Goal: Information Seeking & Learning: Find specific fact

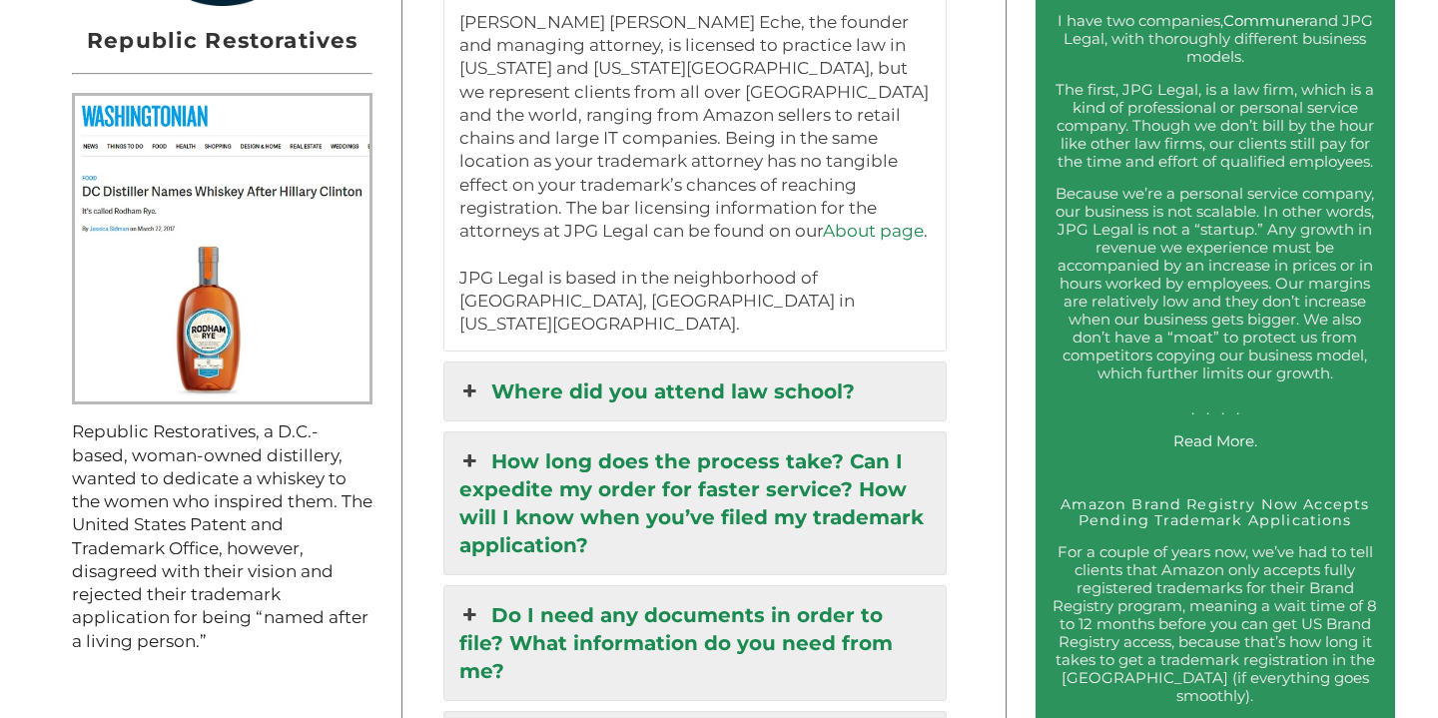
scroll to position [1872, 0]
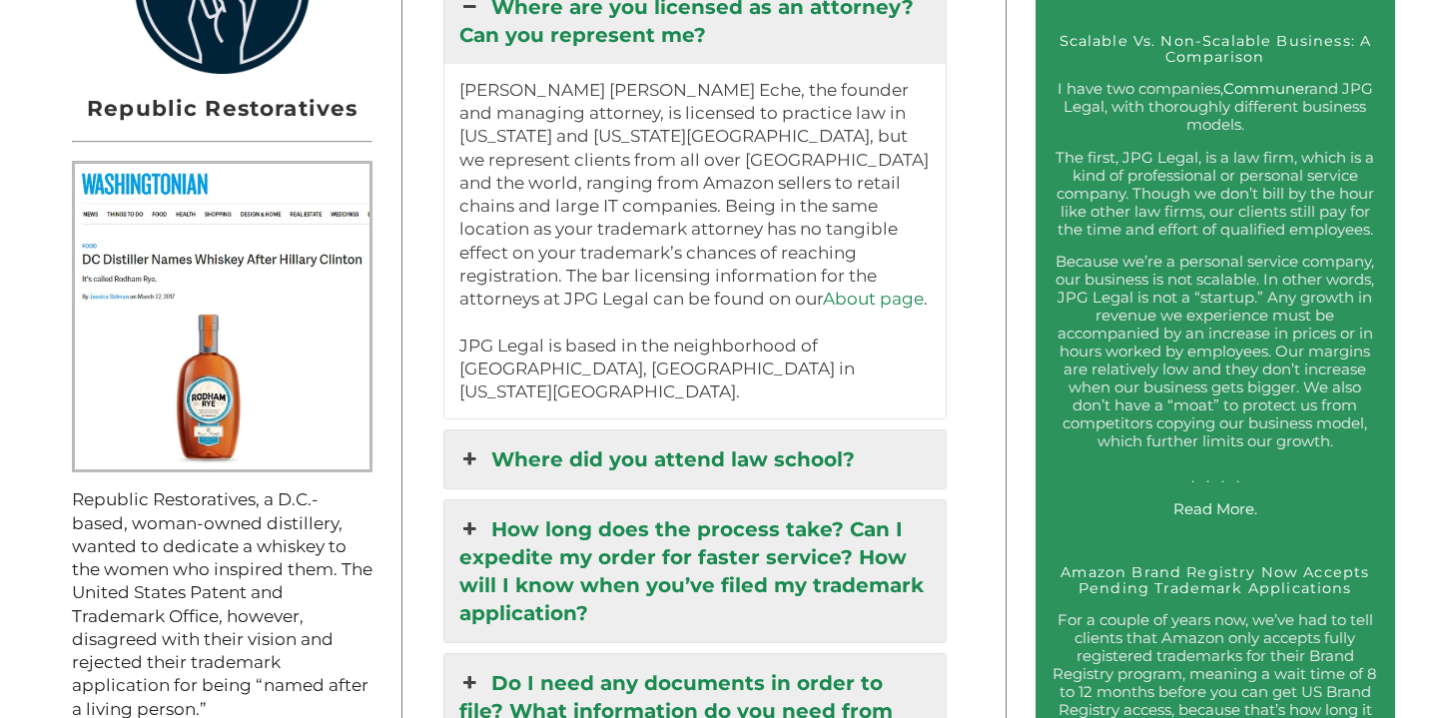
click at [471, 445] on icon at bounding box center [470, 459] width 22 height 28
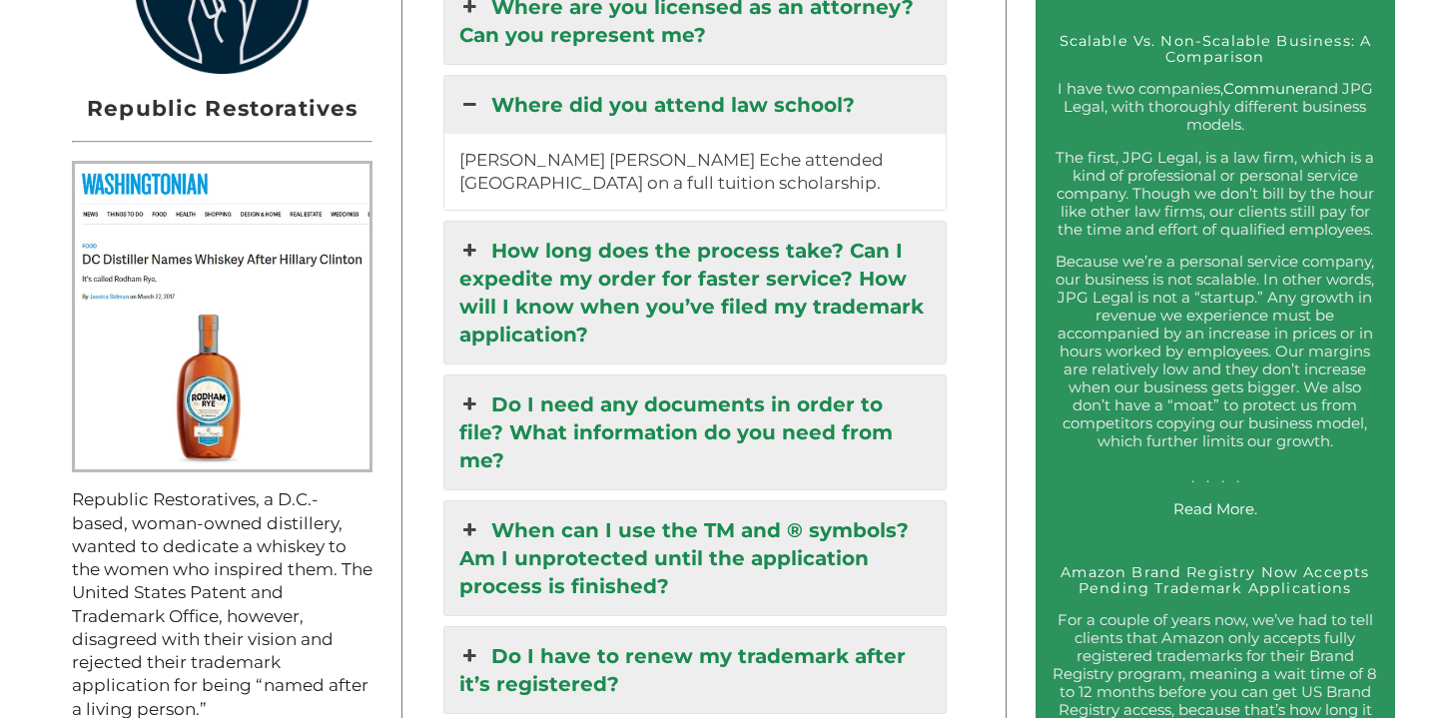
scroll to position [1780, 0]
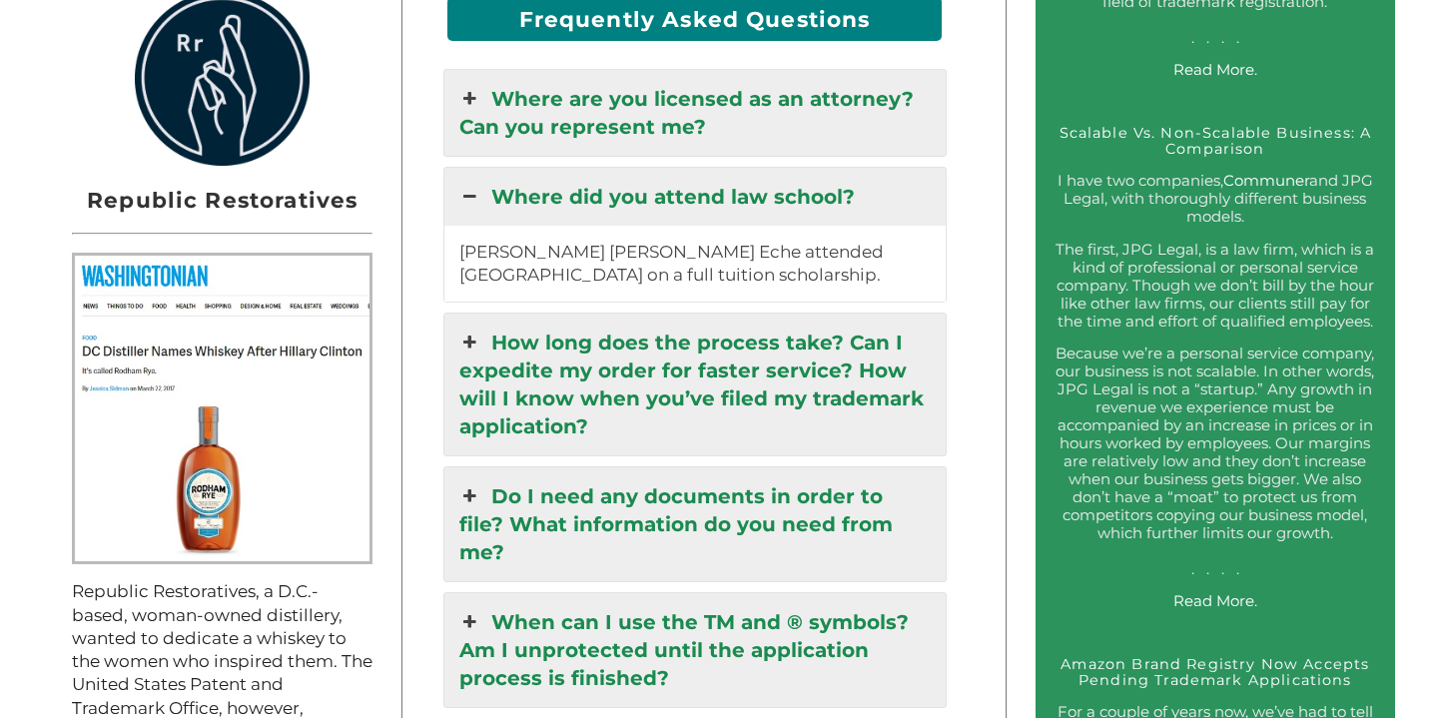
click at [471, 188] on icon at bounding box center [470, 197] width 22 height 28
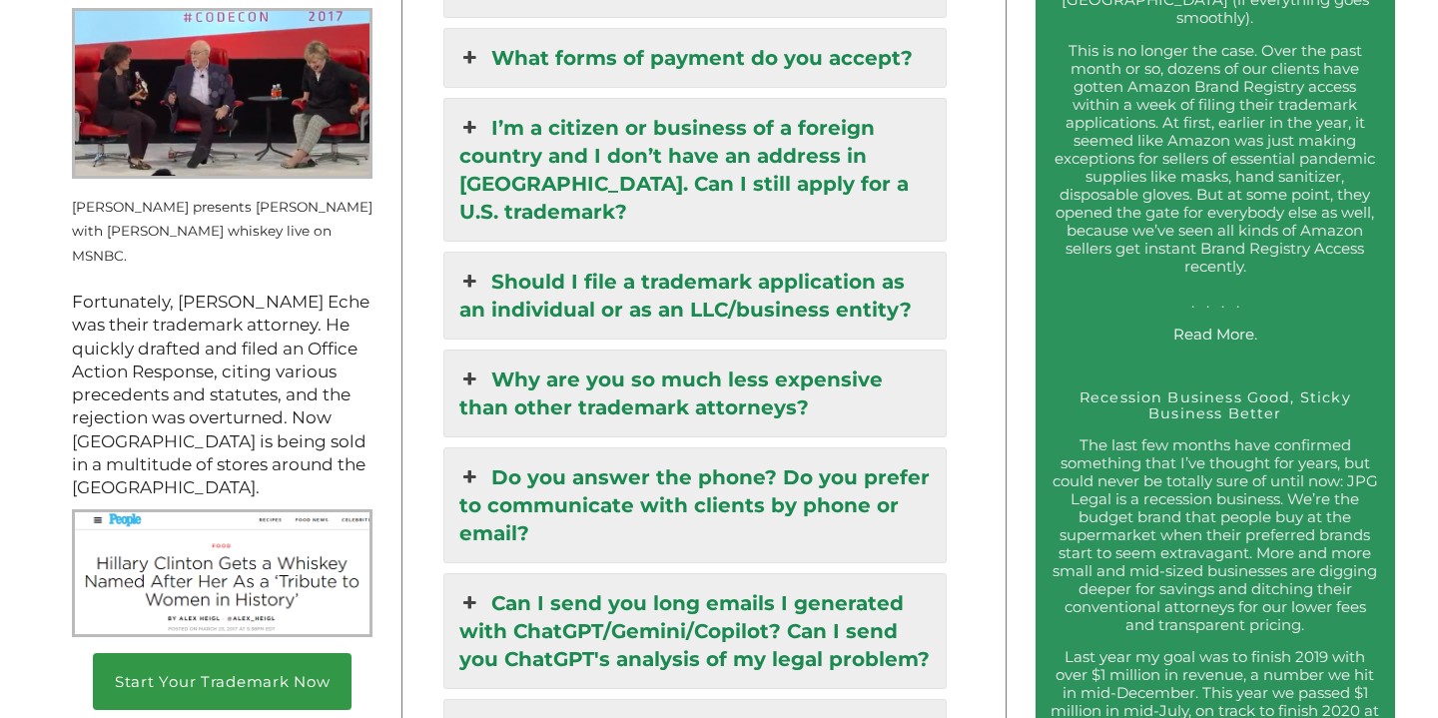
scroll to position [2922, 0]
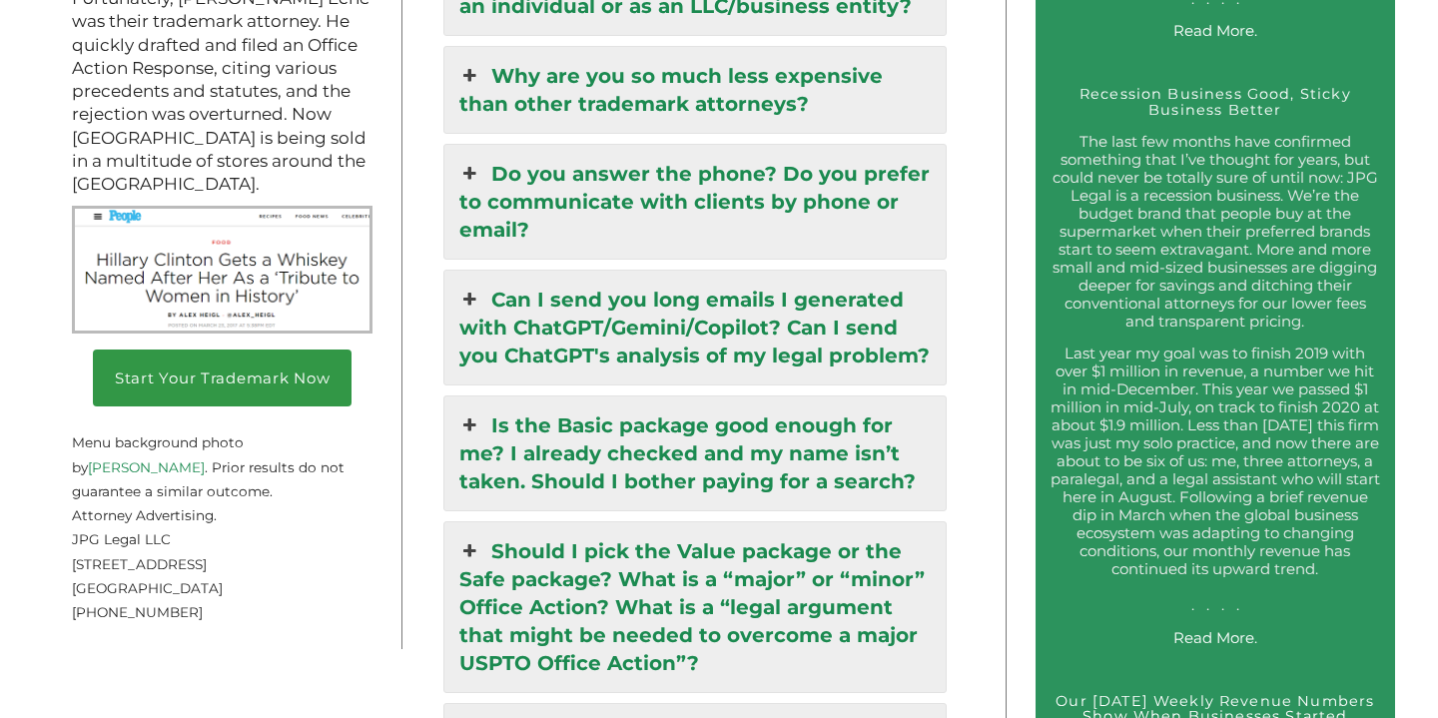
click at [461, 411] on icon at bounding box center [470, 425] width 22 height 28
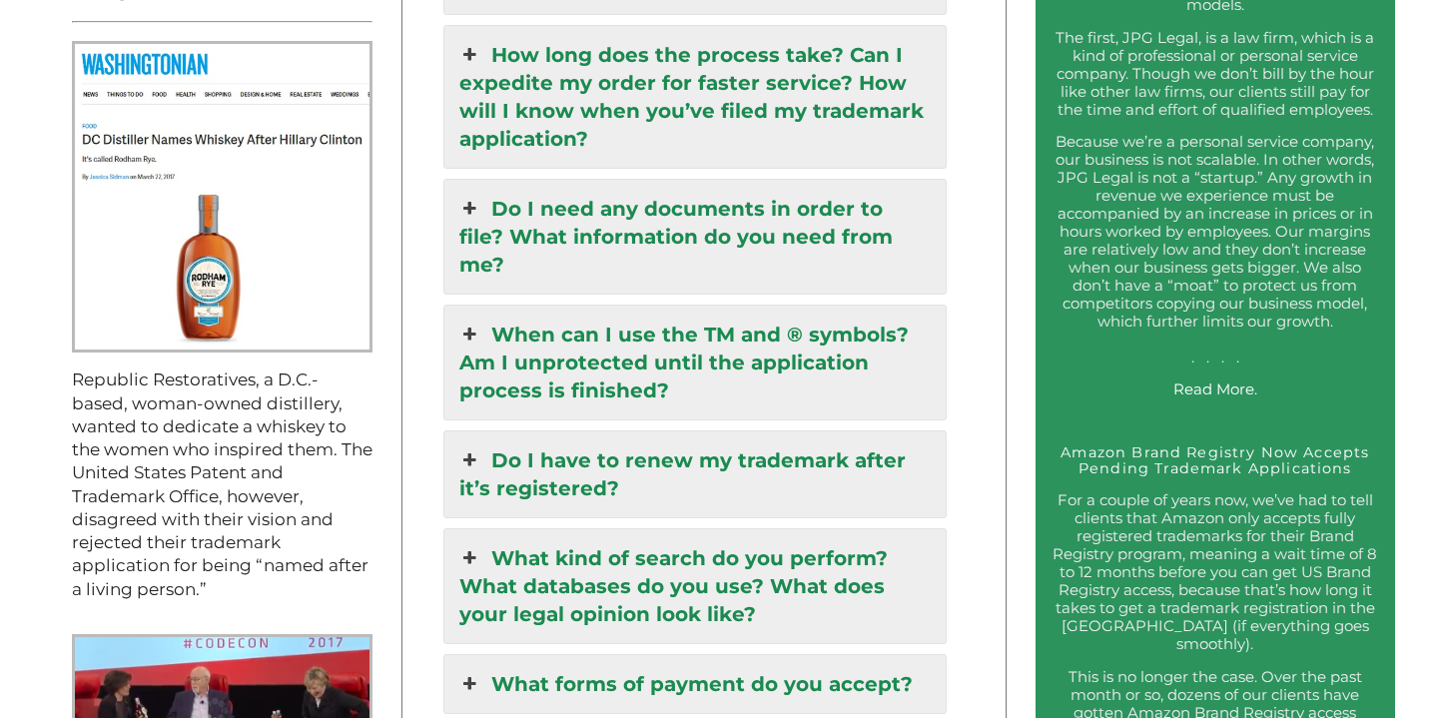
scroll to position [2198, 0]
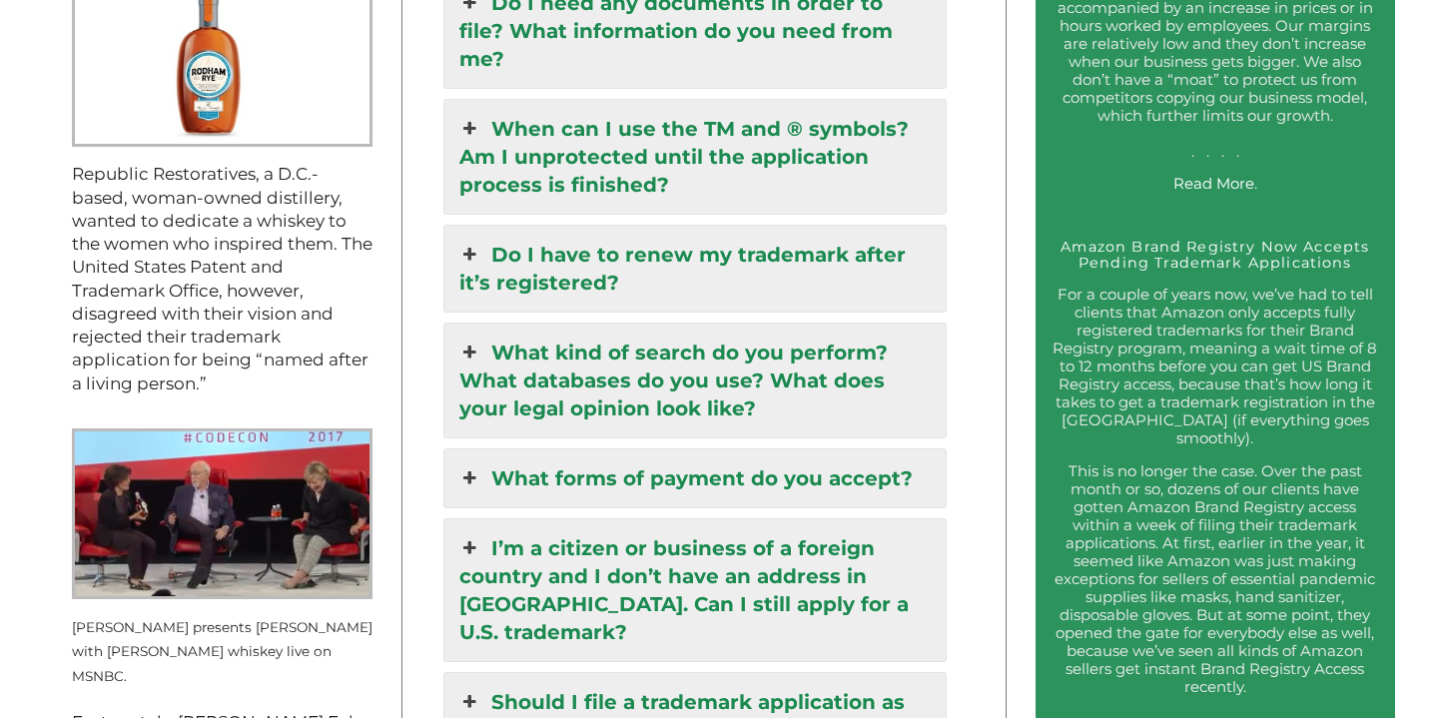
click at [468, 241] on icon at bounding box center [470, 255] width 22 height 28
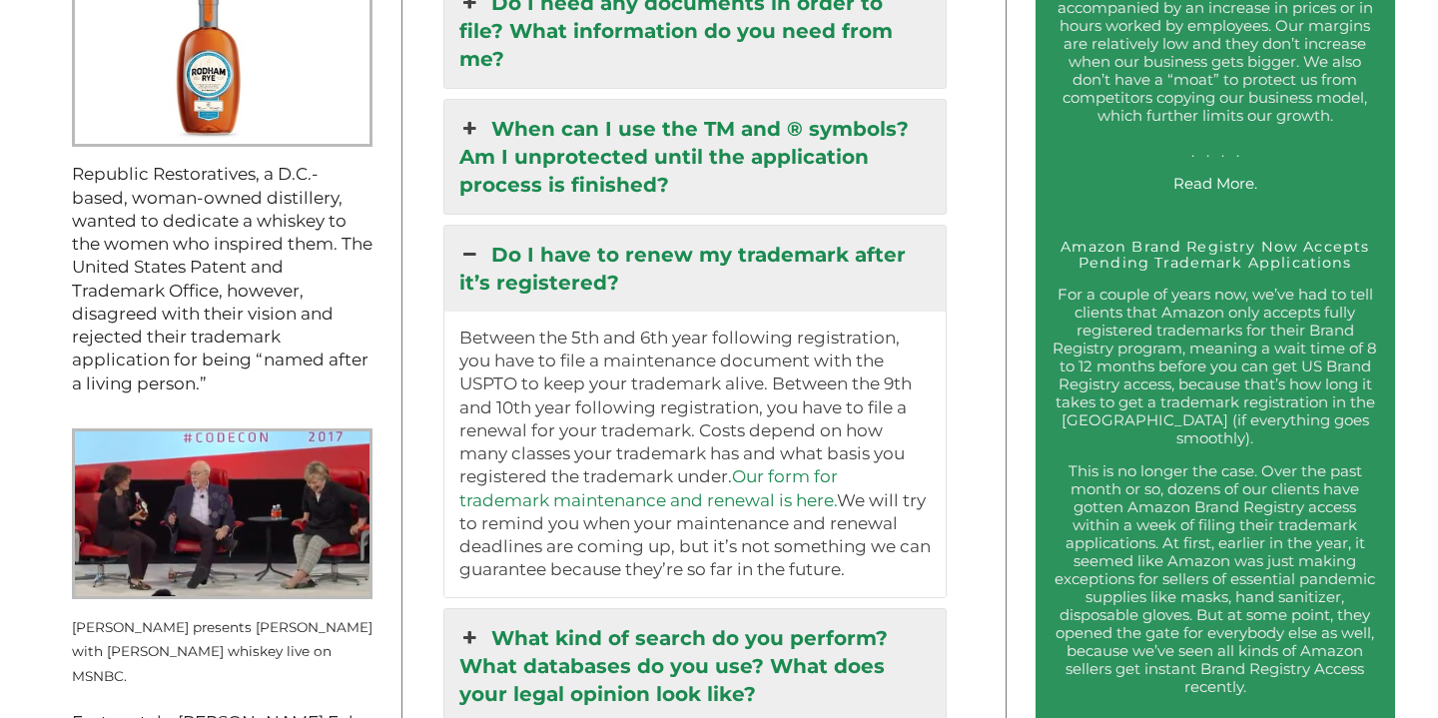
click at [468, 241] on icon at bounding box center [470, 255] width 22 height 28
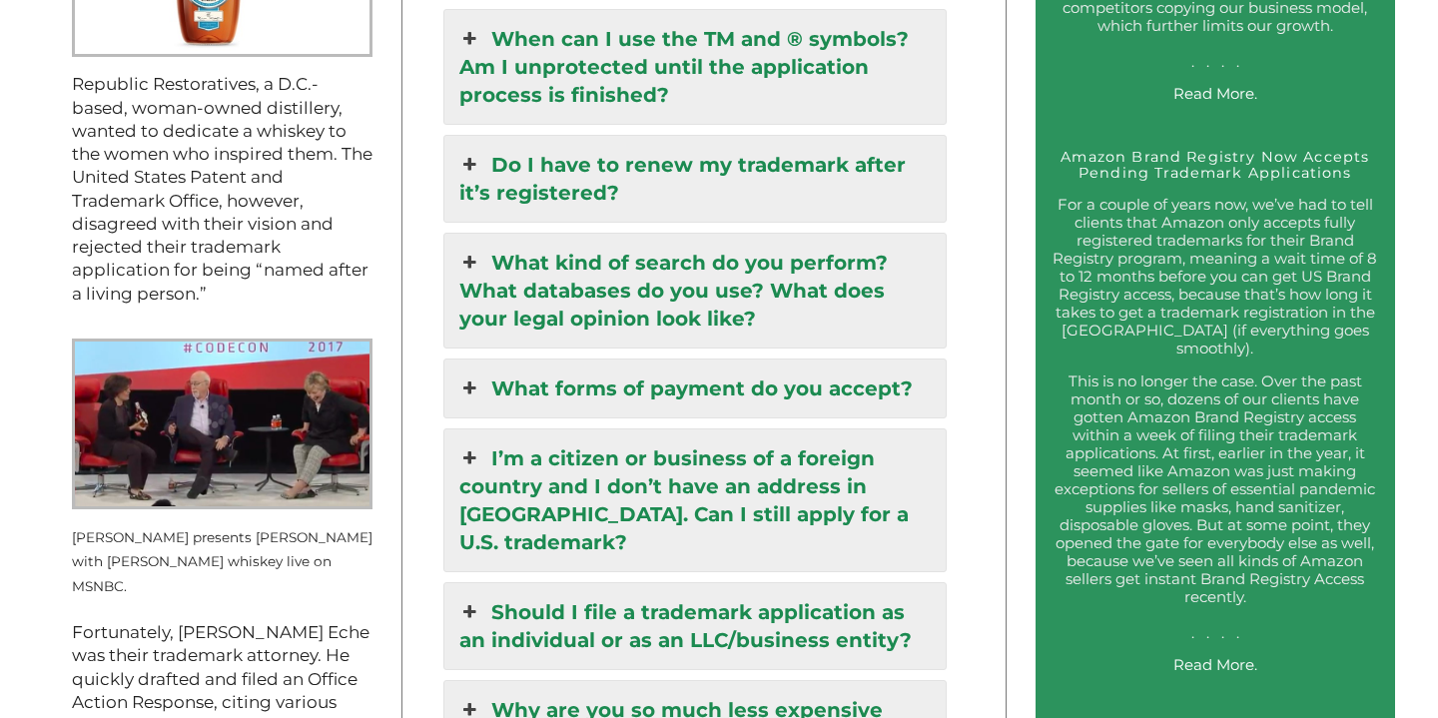
scroll to position [2310, 0]
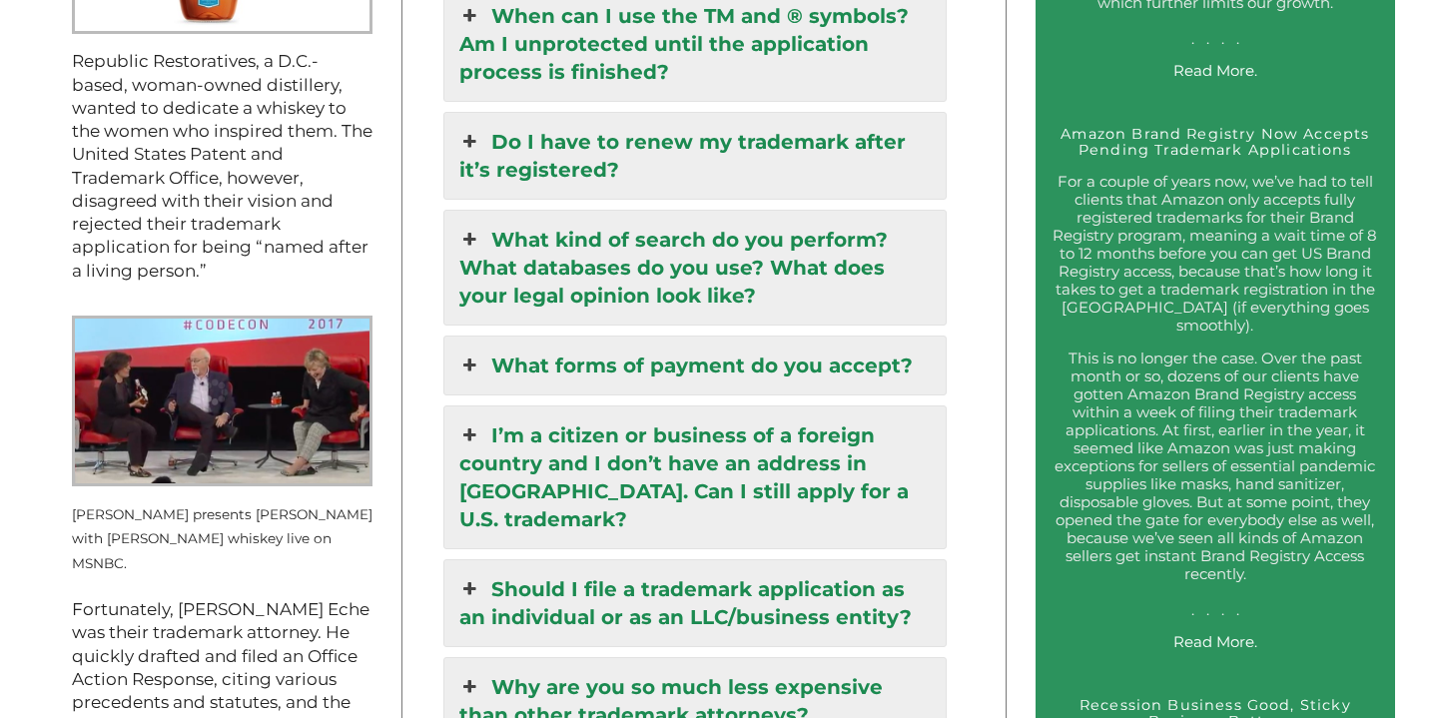
click at [463, 336] on link "What forms of payment do you accept?" at bounding box center [694, 365] width 501 height 58
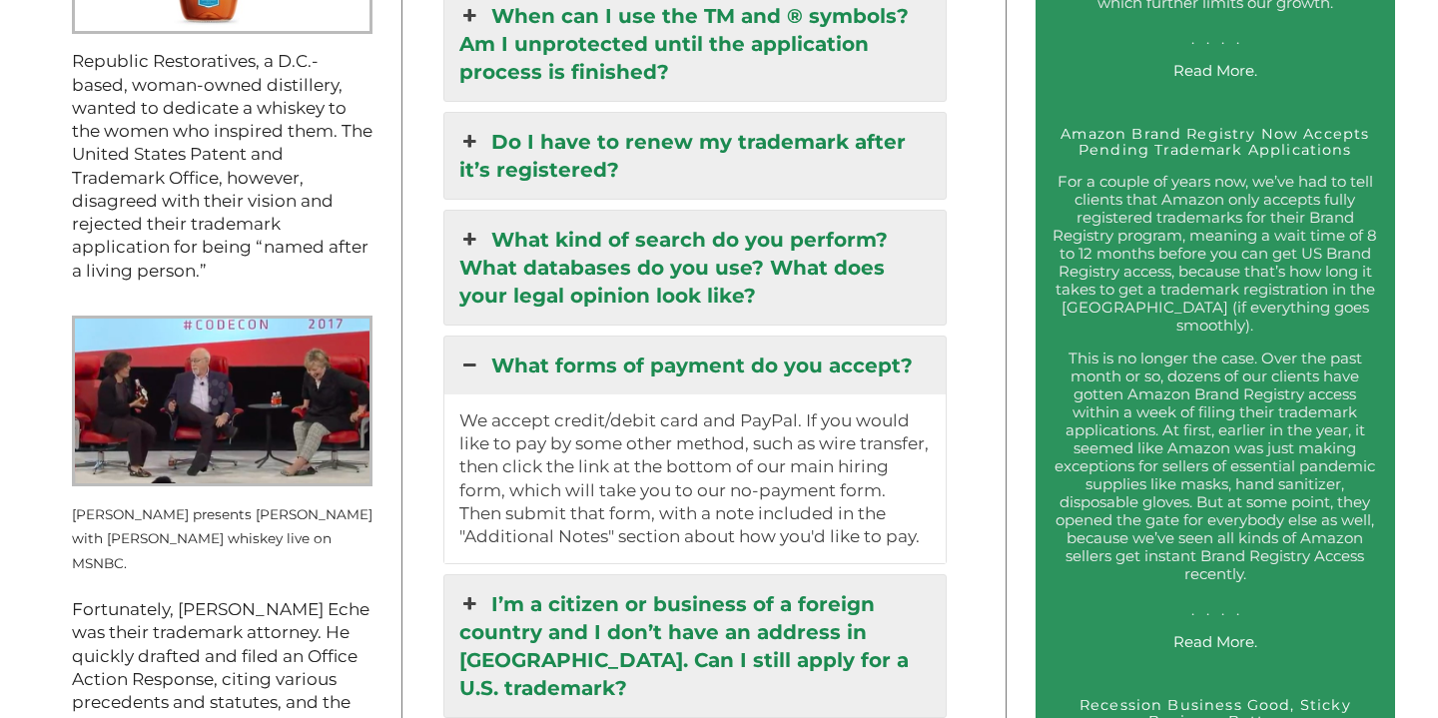
click at [756, 409] on p "We accept credit/debit card and PayPal. If you would like to pay by some other …" at bounding box center [694, 479] width 471 height 140
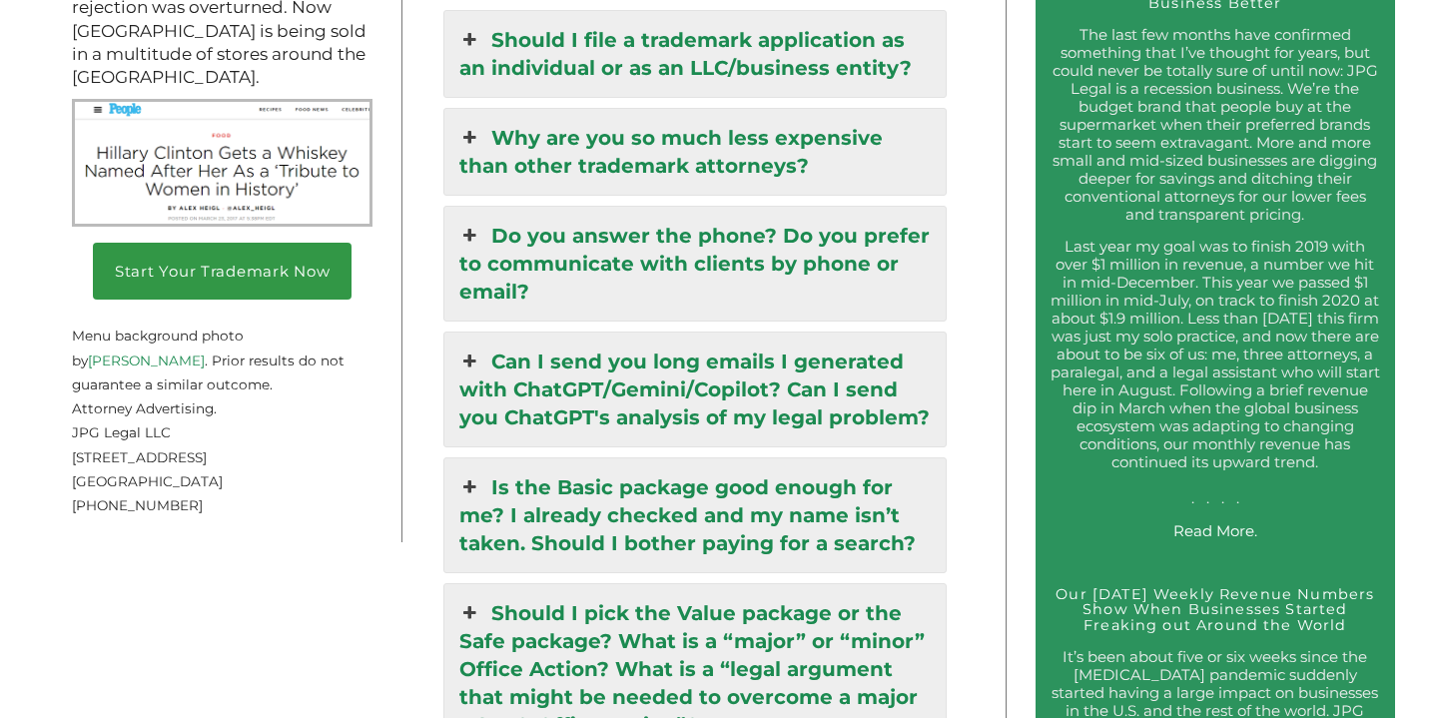
scroll to position [3020, 0]
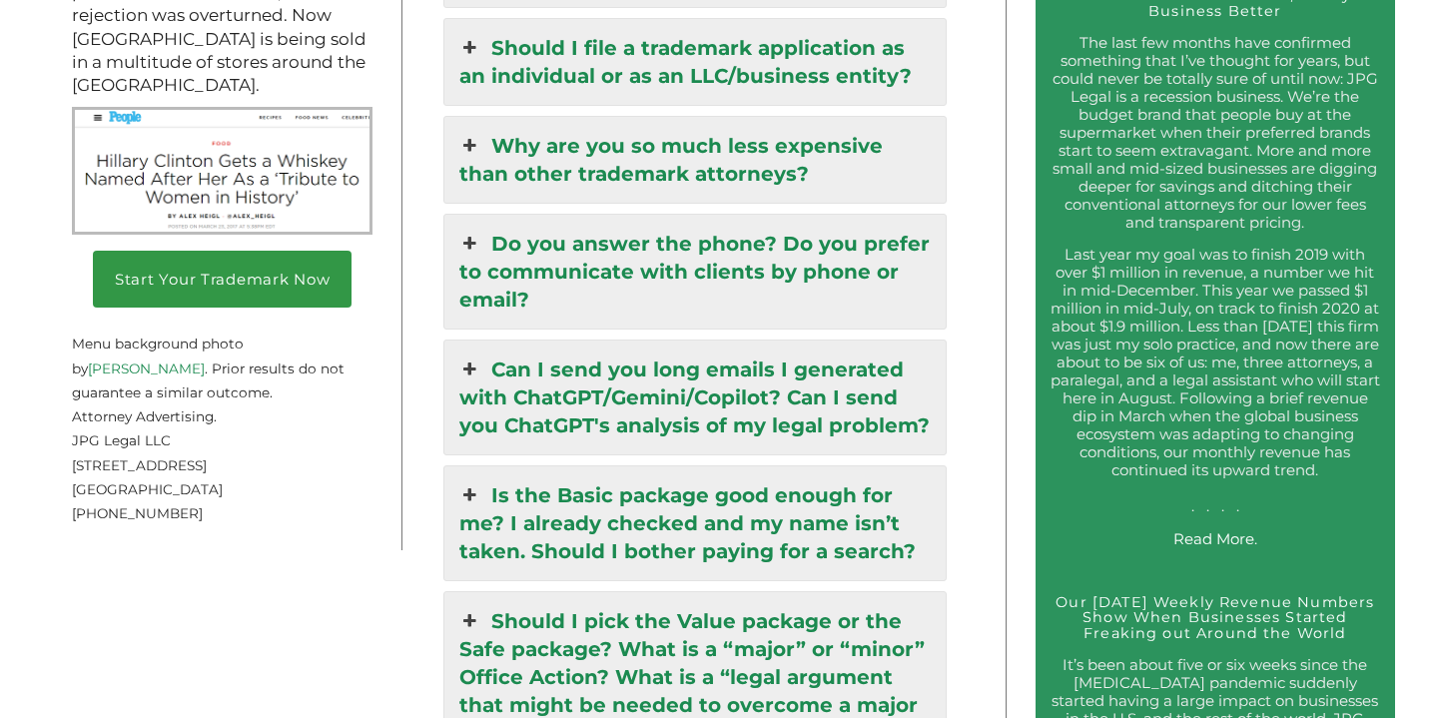
click at [483, 356] on link "Can I send you long emails I generated with ChatGPT/Gemini/Copilot? Can I send …" at bounding box center [694, 397] width 501 height 114
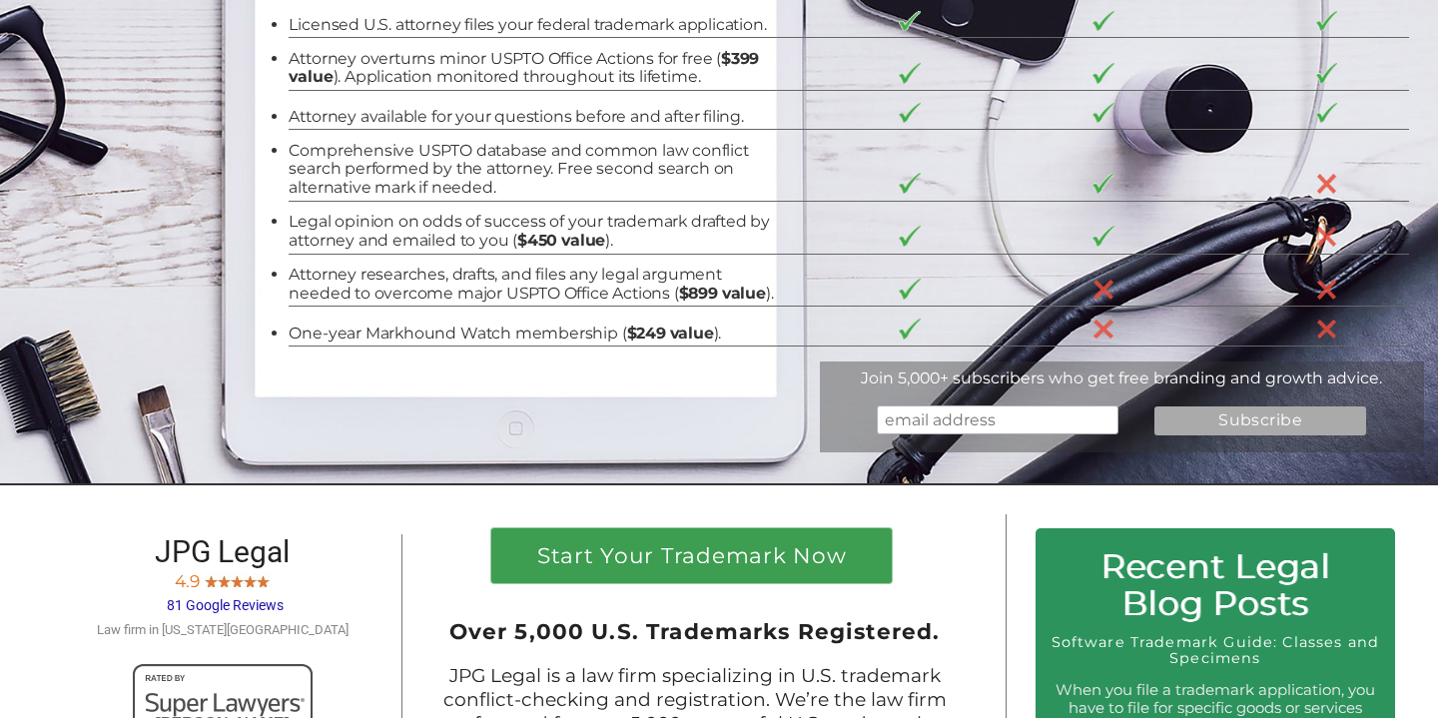
scroll to position [347, 0]
